Goal: Information Seeking & Learning: Check status

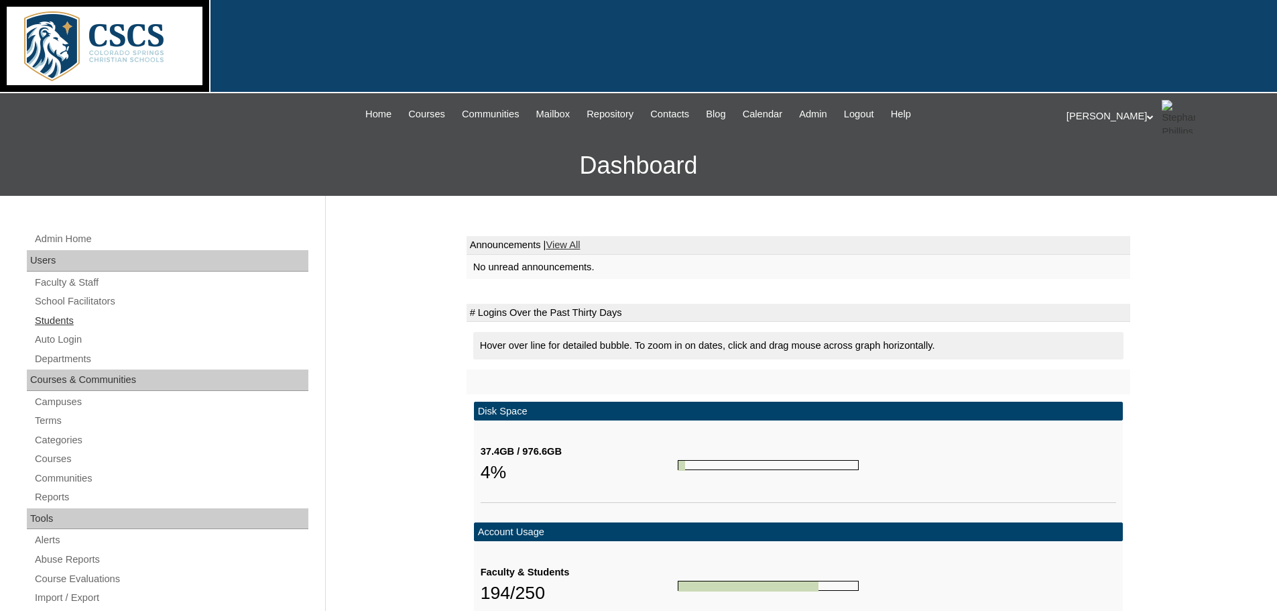
click at [64, 322] on link "Students" at bounding box center [171, 320] width 275 height 17
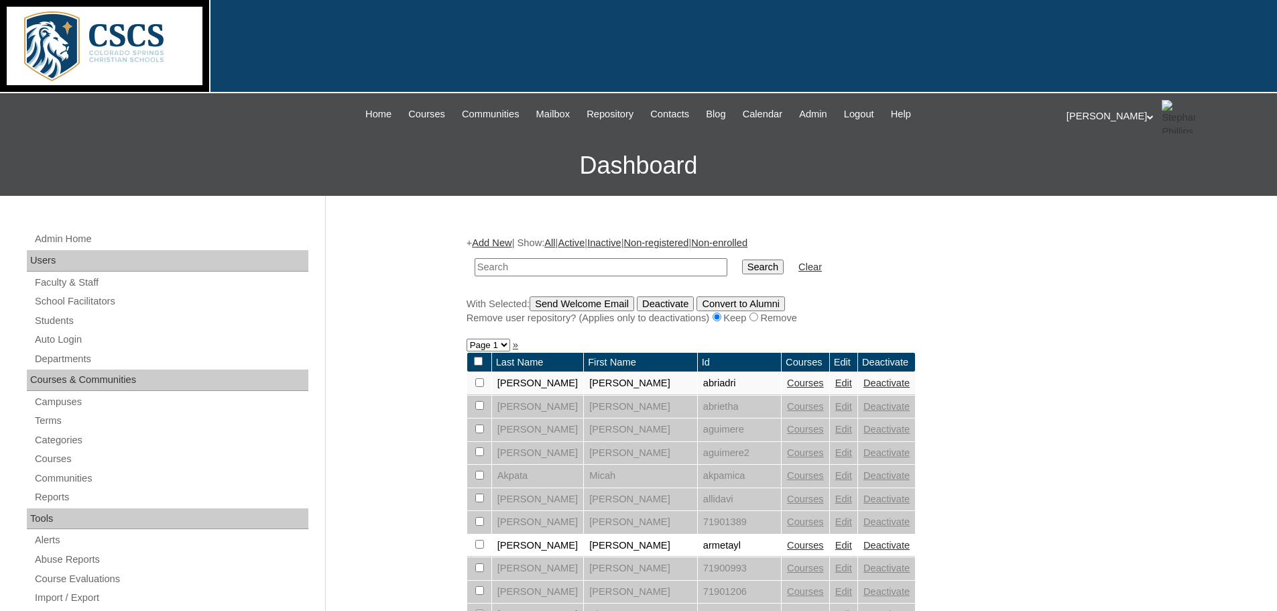
click at [540, 269] on input "text" at bounding box center [600, 267] width 253 height 18
type input "gomez"
click at [742, 259] on input "Search" at bounding box center [763, 266] width 42 height 15
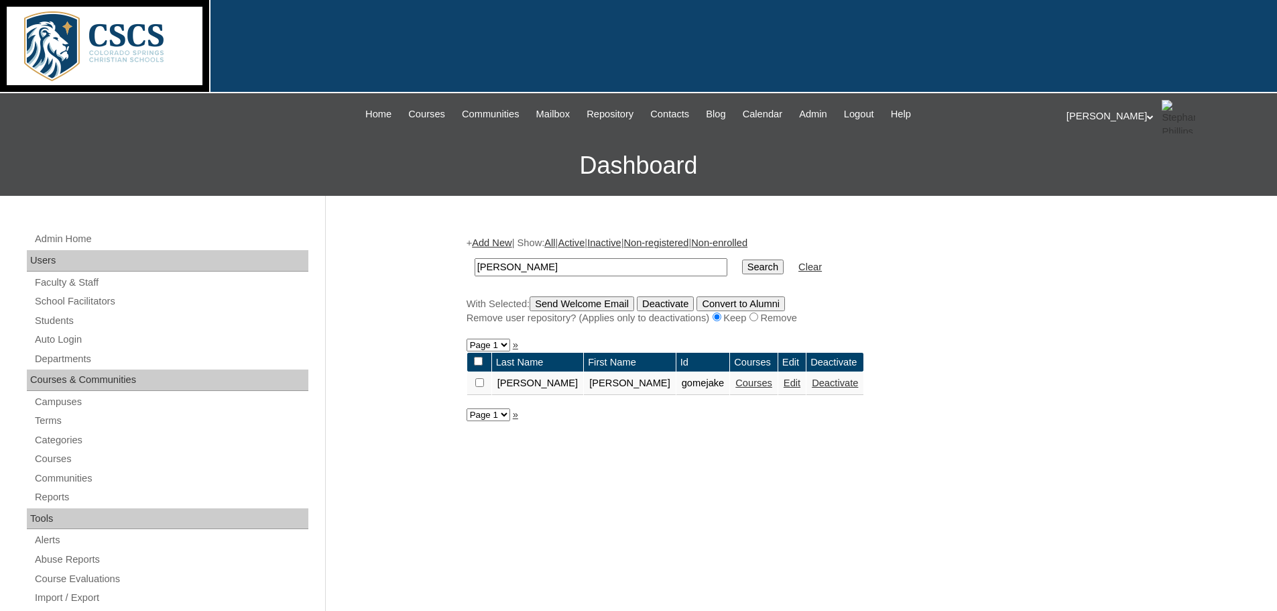
click at [735, 385] on link "Courses" at bounding box center [753, 382] width 37 height 11
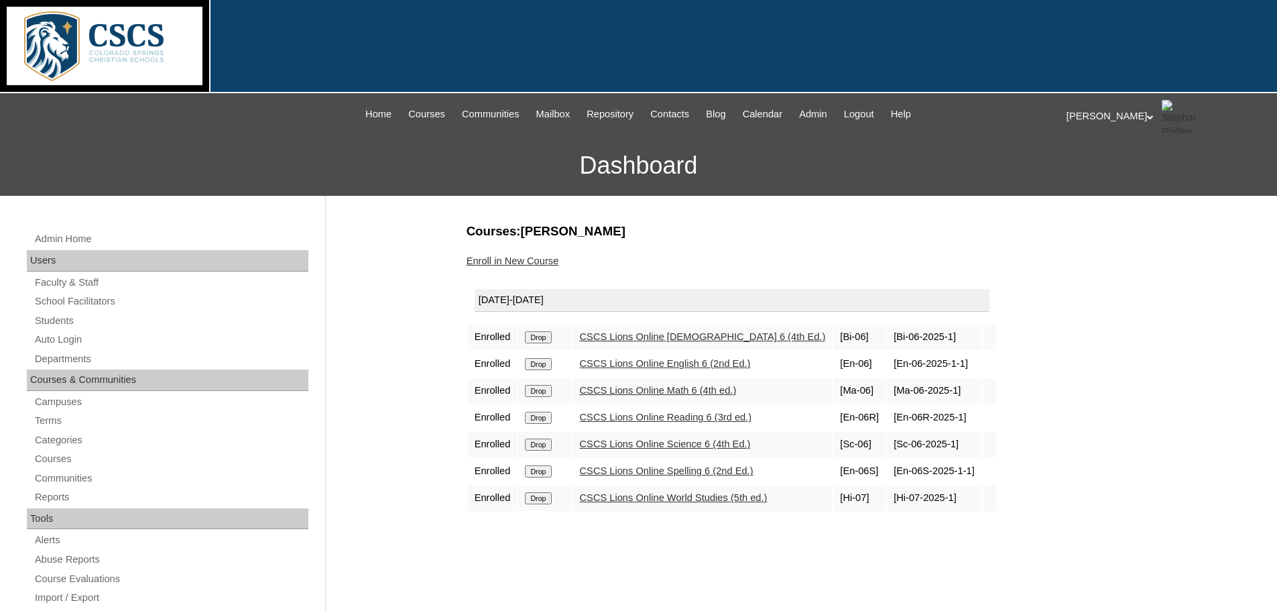
click at [629, 497] on link "CSCS Lions Online World Studies (5th ed.)" at bounding box center [674, 497] width 188 height 11
click at [645, 387] on link "CSCS Lions Online Math 6 (4th ed.)" at bounding box center [658, 390] width 157 height 11
click at [826, 112] on span "Admin" at bounding box center [813, 114] width 28 height 15
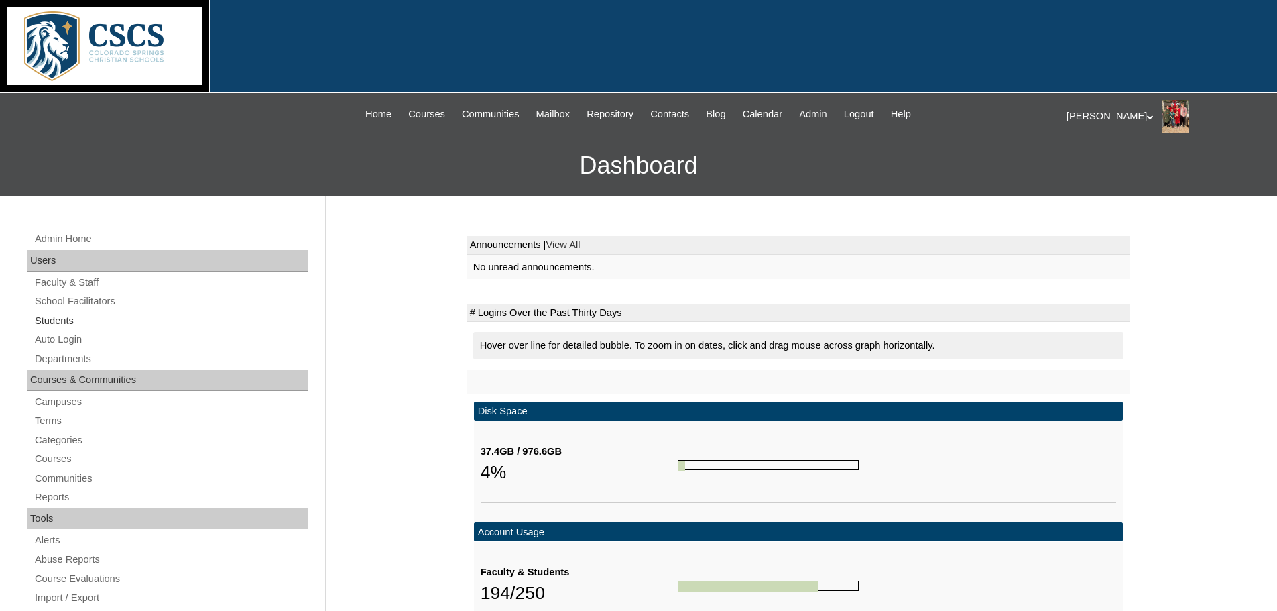
click at [47, 313] on link "Students" at bounding box center [171, 320] width 275 height 17
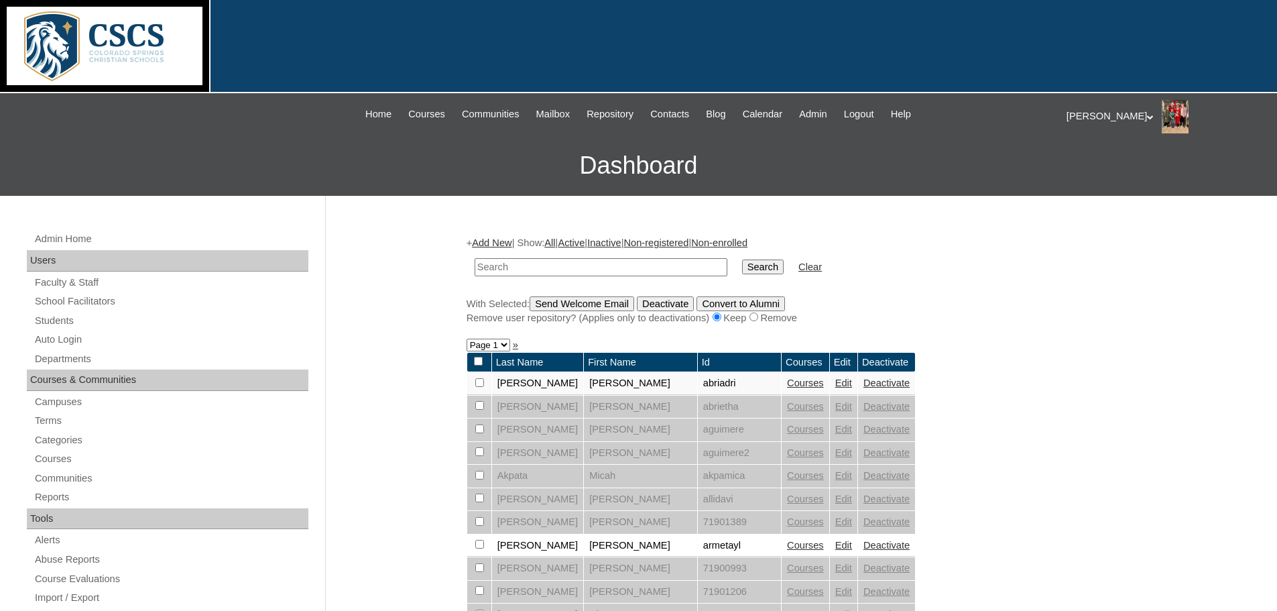
click at [570, 263] on input "text" at bounding box center [600, 267] width 253 height 18
type input "raph"
click at [742, 263] on input "Search" at bounding box center [763, 266] width 42 height 15
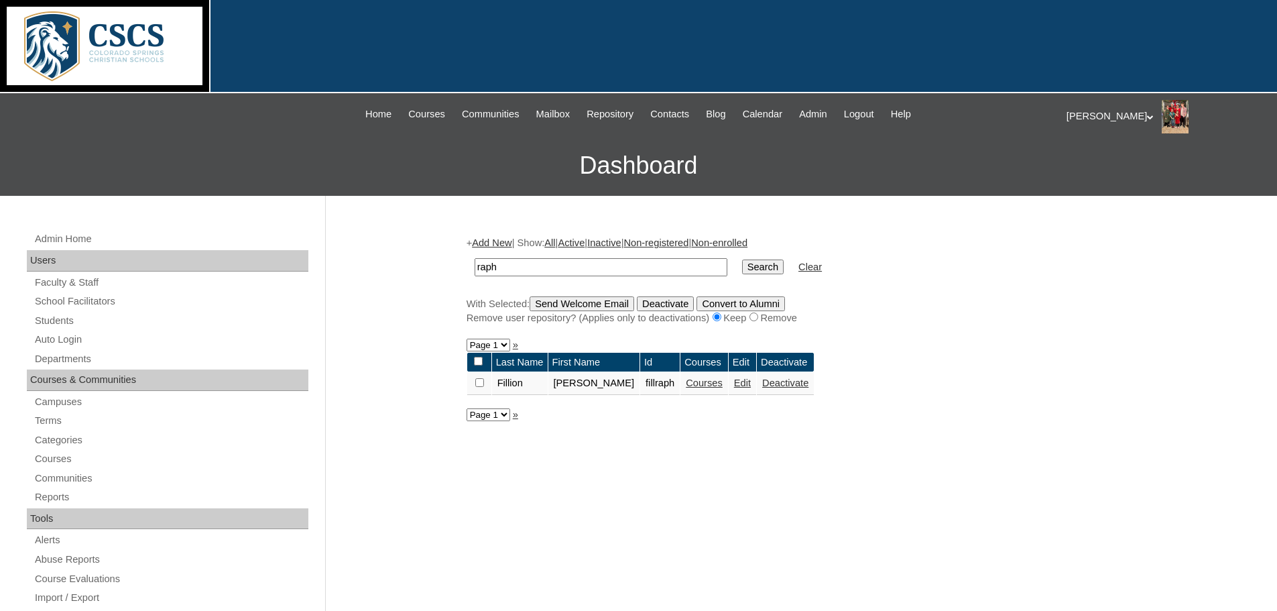
click at [686, 383] on link "Courses" at bounding box center [704, 382] width 37 height 11
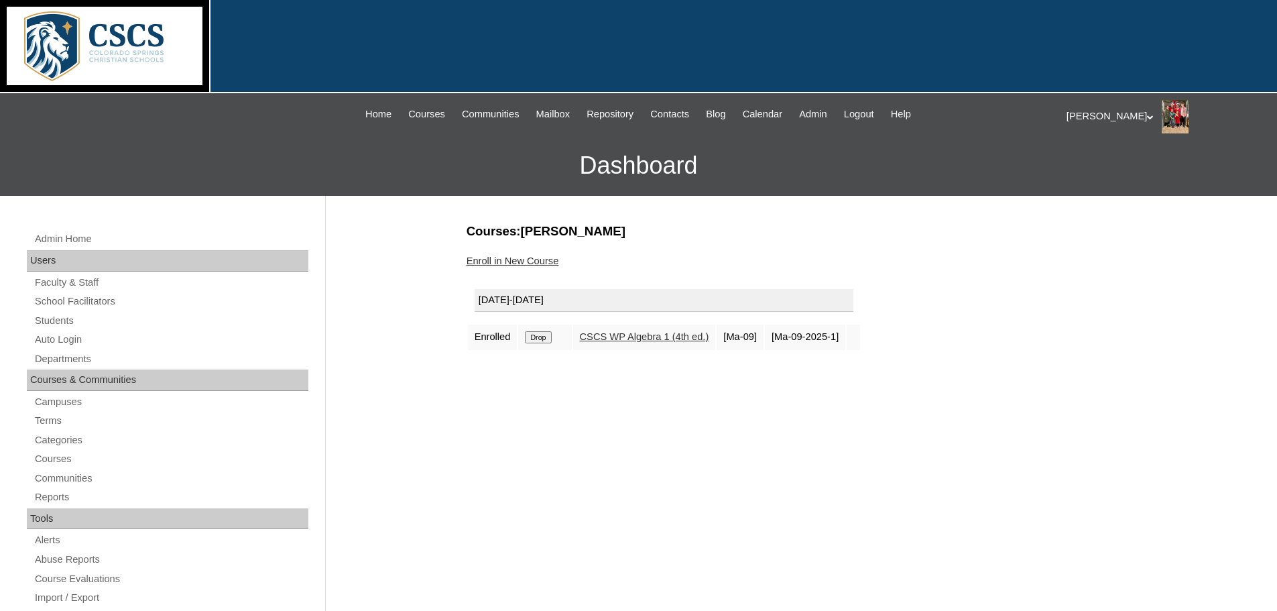
click at [653, 340] on link "CSCS WP Algebra 1 (4th ed.)" at bounding box center [644, 336] width 129 height 11
click at [66, 316] on link "Students" at bounding box center [171, 320] width 275 height 17
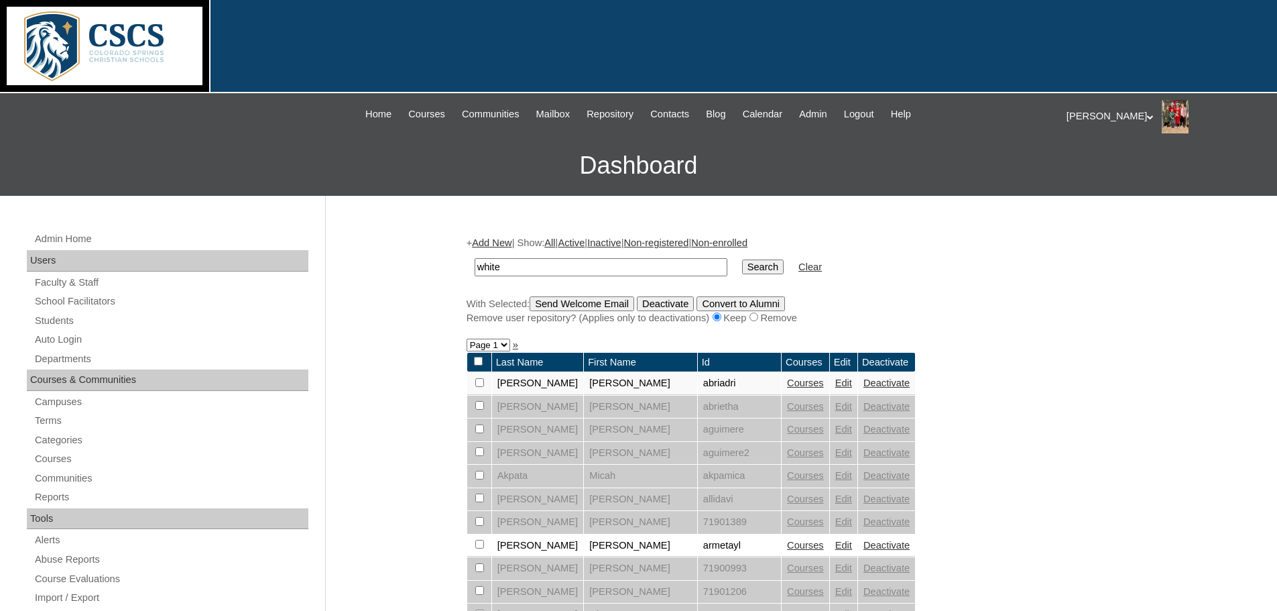
type input "white"
click at [742, 259] on input "Search" at bounding box center [763, 266] width 42 height 15
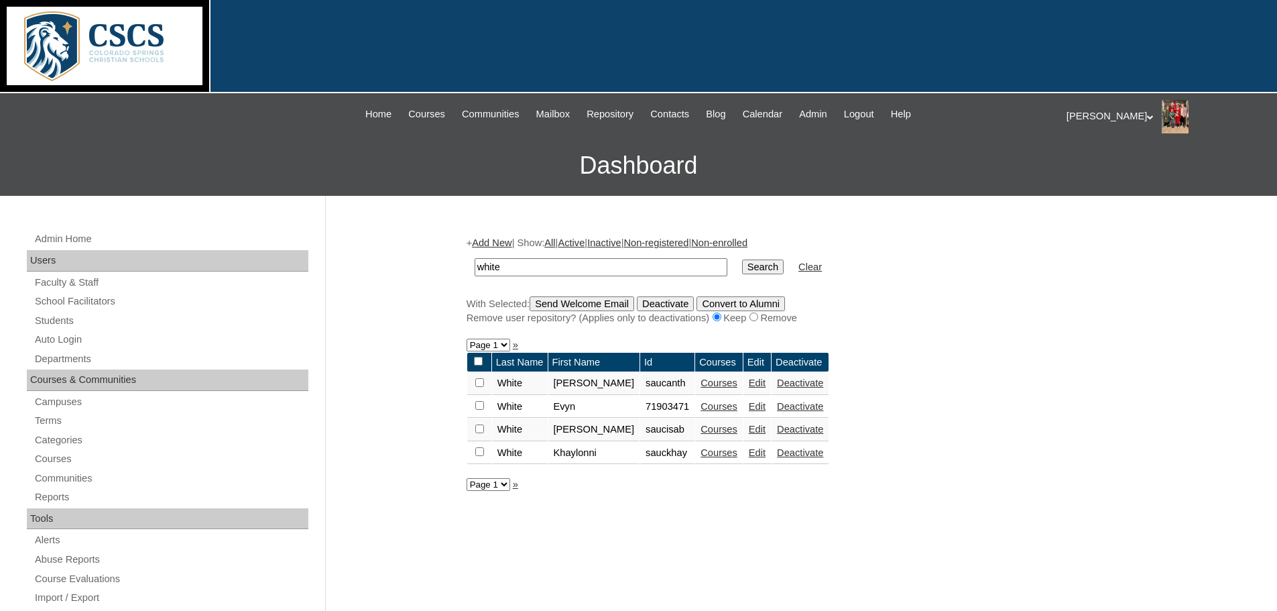
click at [700, 430] on link "Courses" at bounding box center [718, 429] width 37 height 11
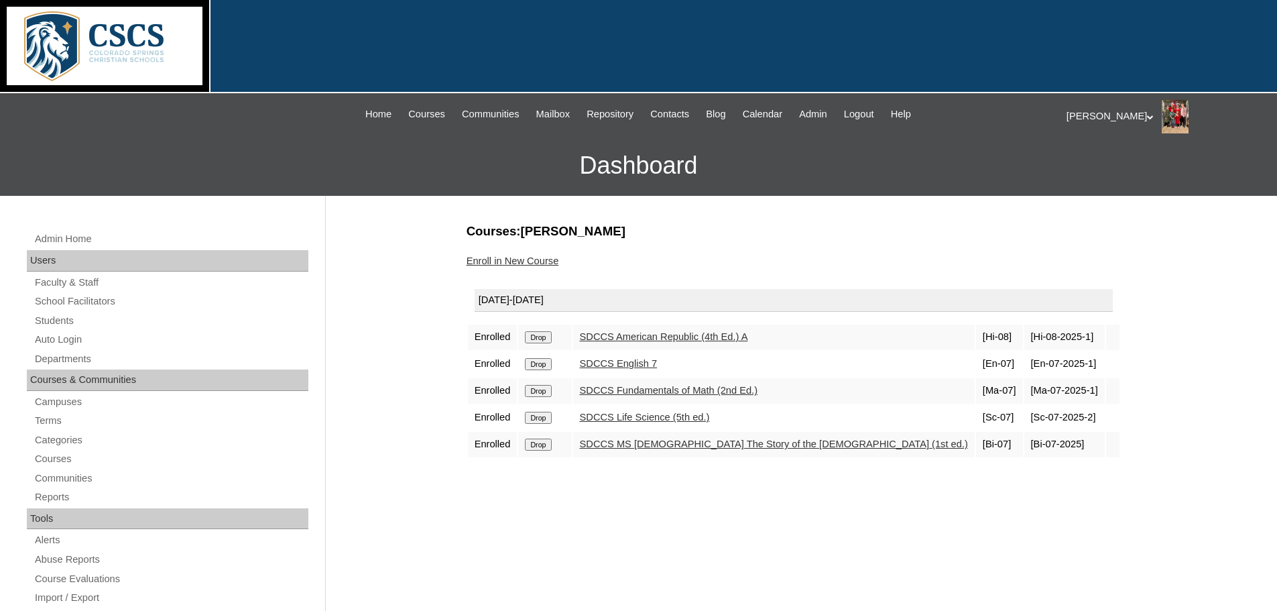
click at [641, 361] on link "SDCCS English 7" at bounding box center [619, 363] width 78 height 11
click at [674, 387] on link "SDCCS Fundamentals of Math (2nd Ed.)" at bounding box center [669, 390] width 178 height 11
